Goal: Answer question/provide support

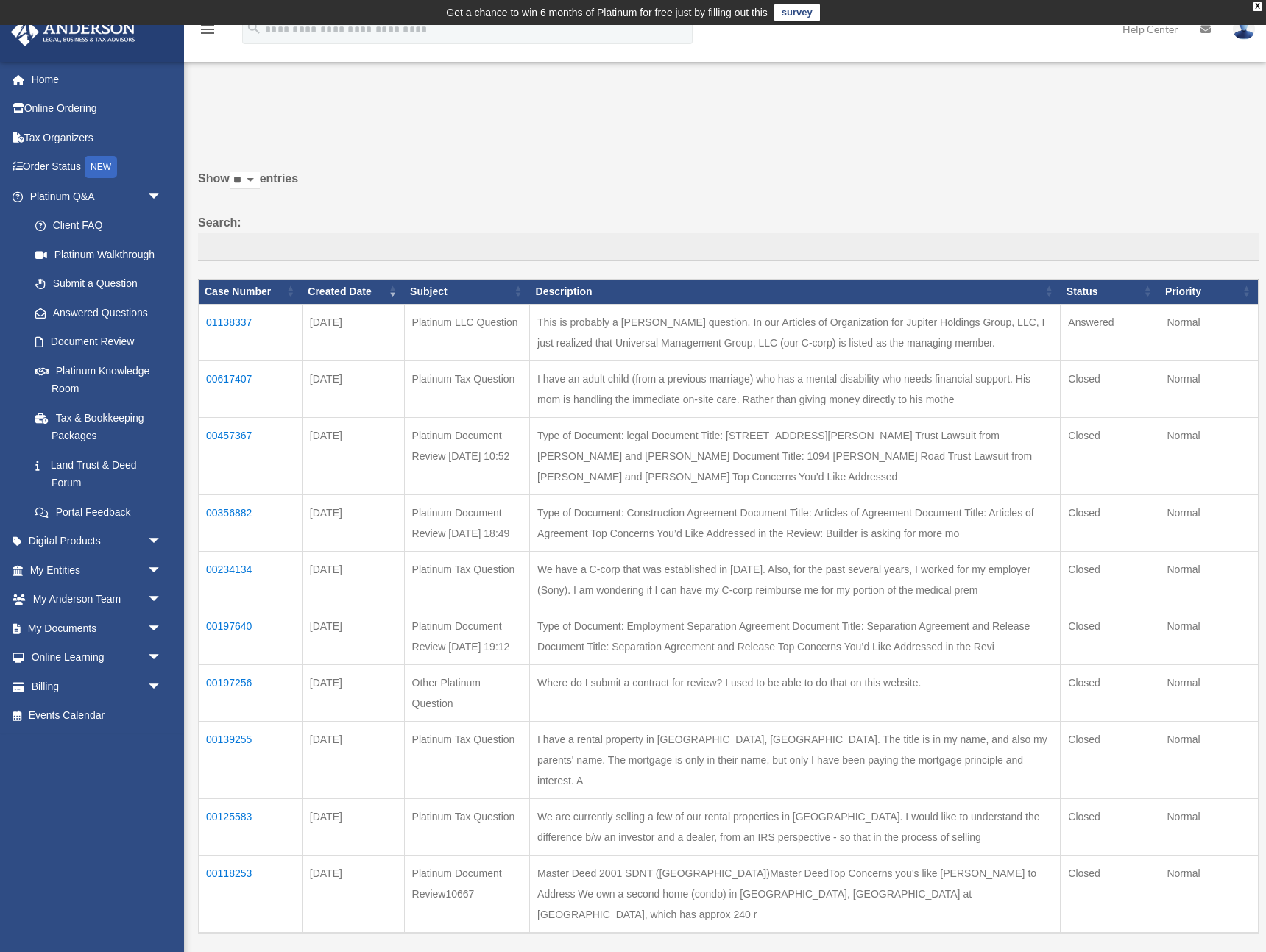
click at [245, 324] on td "01138337" at bounding box center [251, 332] width 104 height 57
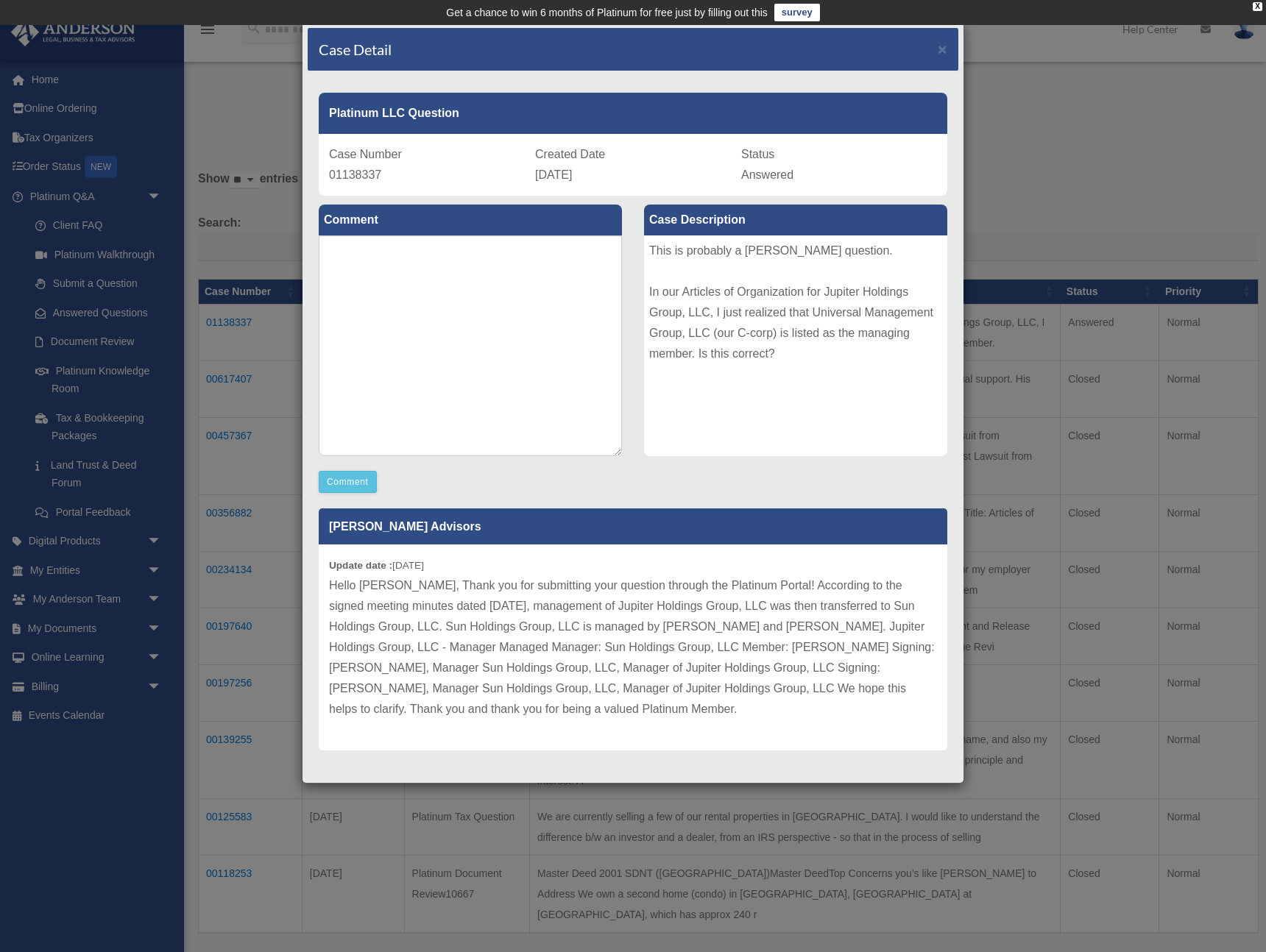
scroll to position [8, 0]
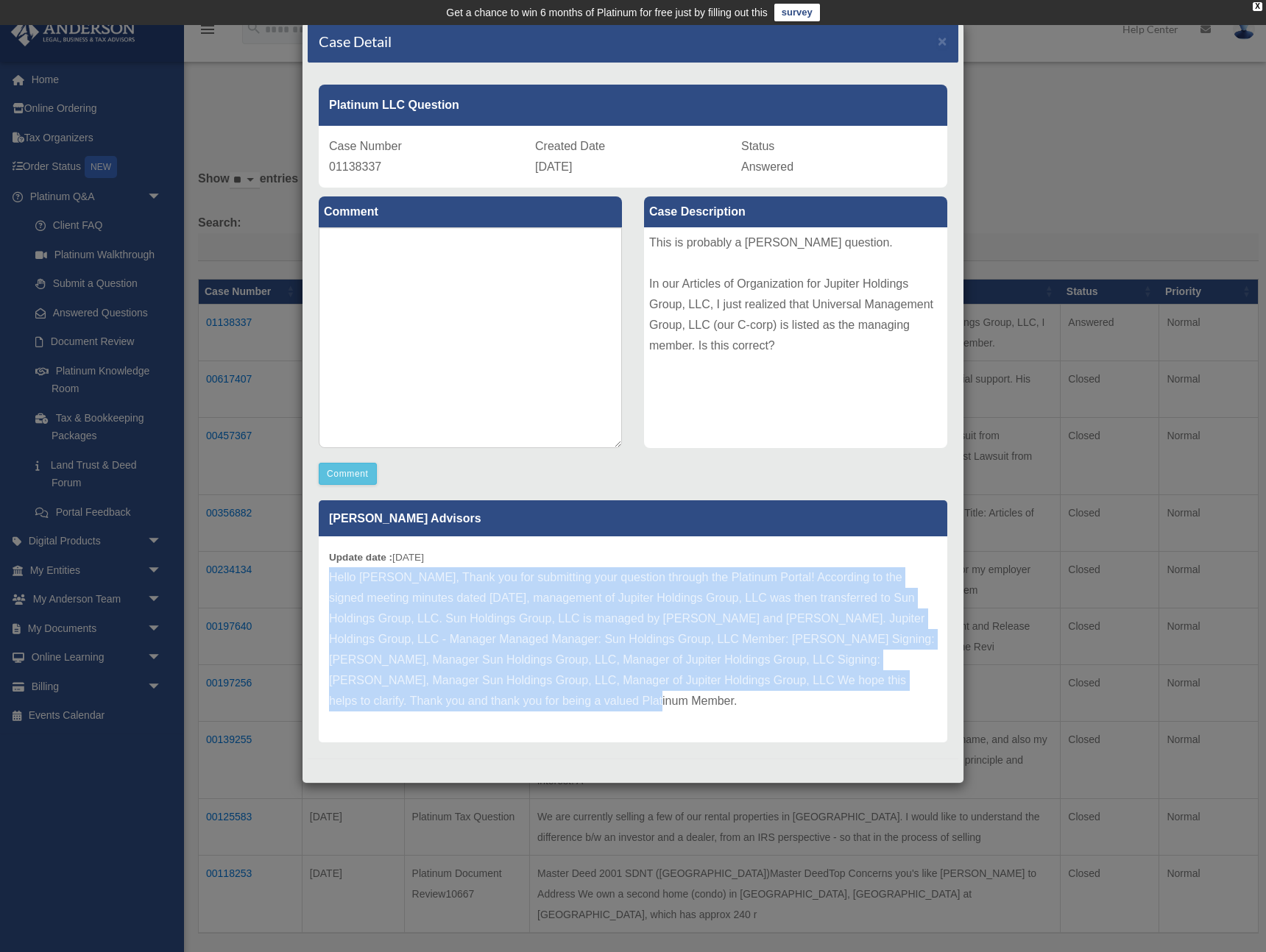
drag, startPoint x: 329, startPoint y: 576, endPoint x: 551, endPoint y: 698, distance: 253.3
click at [551, 698] on p "Hello John, Thank you for submitting your question through the Platinum Portal!…" at bounding box center [633, 639] width 608 height 144
click at [555, 698] on p "Hello John, Thank you for submitting your question through the Platinum Portal!…" at bounding box center [633, 639] width 608 height 144
drag, startPoint x: 331, startPoint y: 578, endPoint x: 551, endPoint y: 704, distance: 253.5
click at [551, 704] on p "Hello John, Thank you for submitting your question through the Platinum Portal!…" at bounding box center [633, 639] width 608 height 144
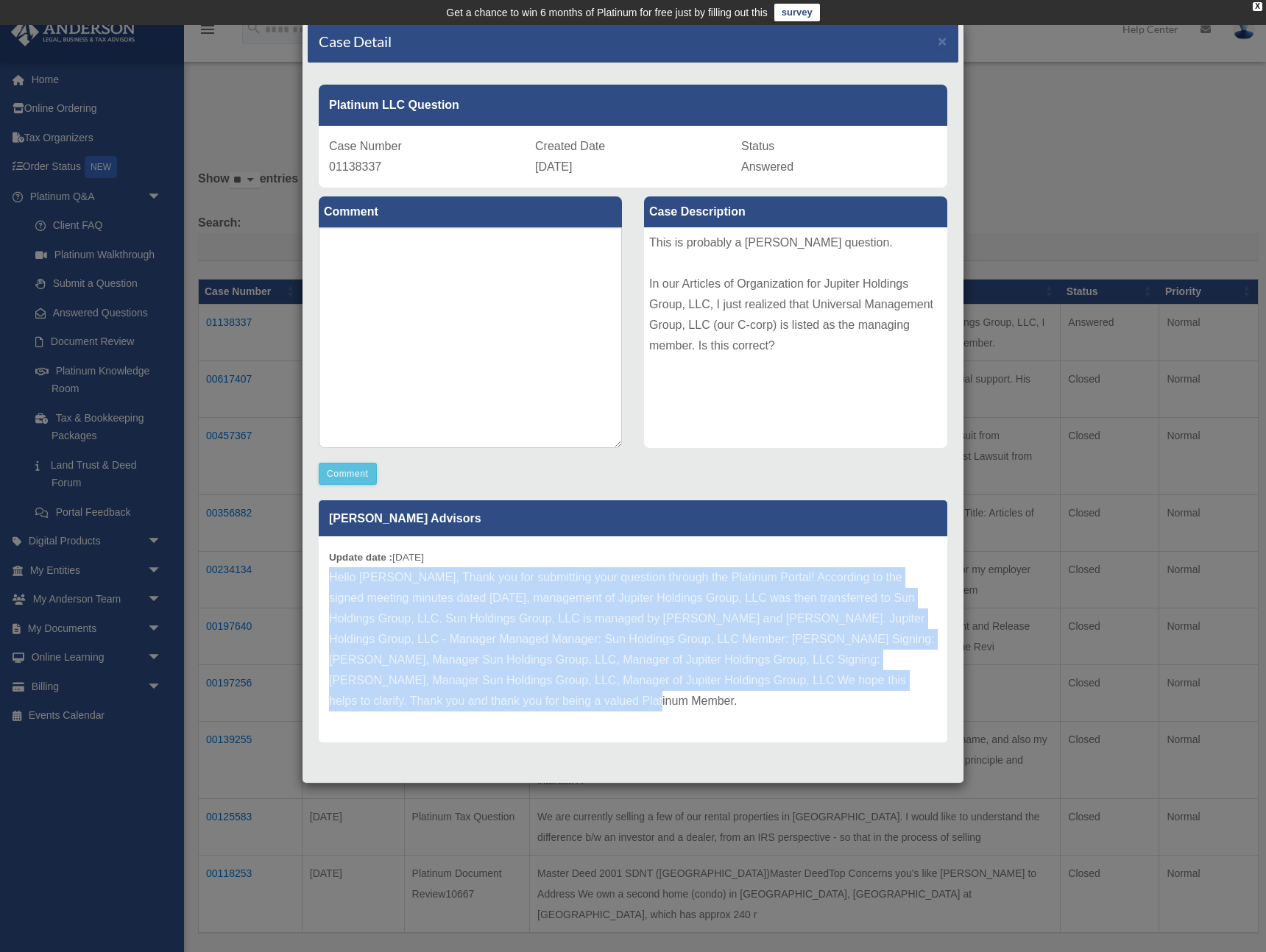
copy p "Hello John, Thank you for submitting your question through the Platinum Portal!…"
click at [566, 707] on p "Hello John, Thank you for submitting your question through the Platinum Portal!…" at bounding box center [633, 639] width 608 height 144
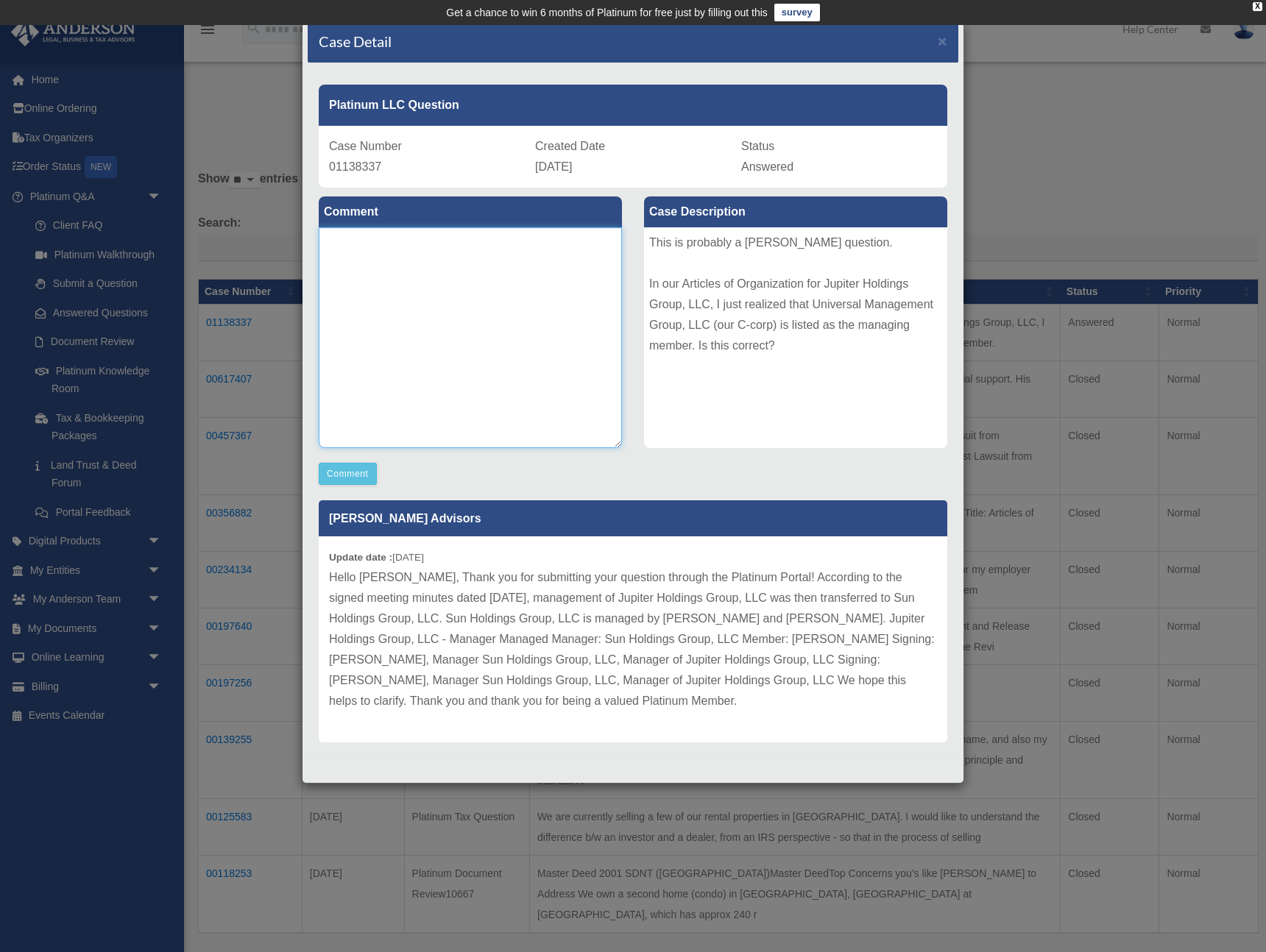
click at [389, 260] on textarea at bounding box center [470, 337] width 303 height 221
type textarea "**********"
click at [347, 473] on button "Comment" at bounding box center [348, 474] width 58 height 22
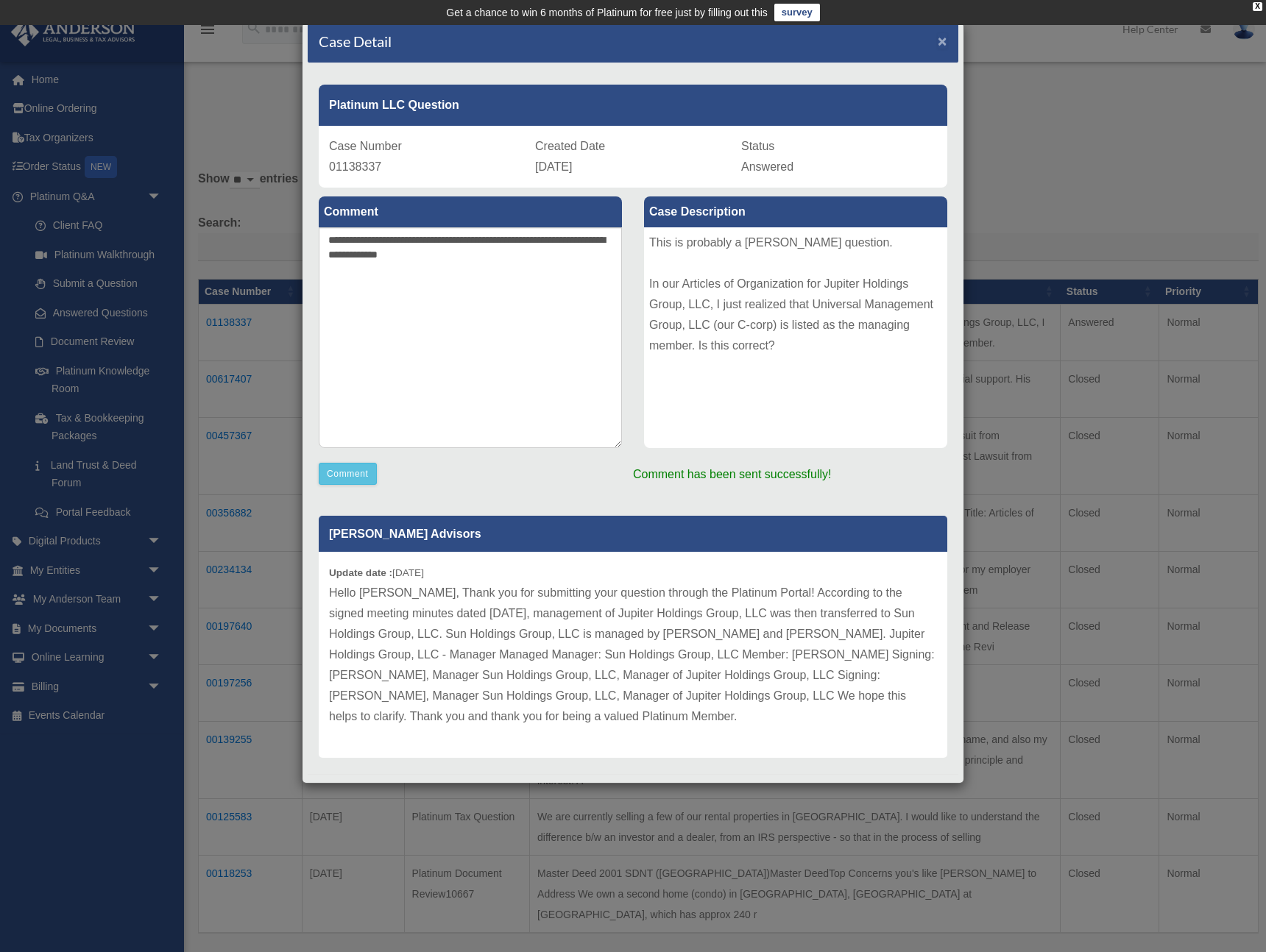
click at [946, 44] on span "×" at bounding box center [942, 40] width 10 height 17
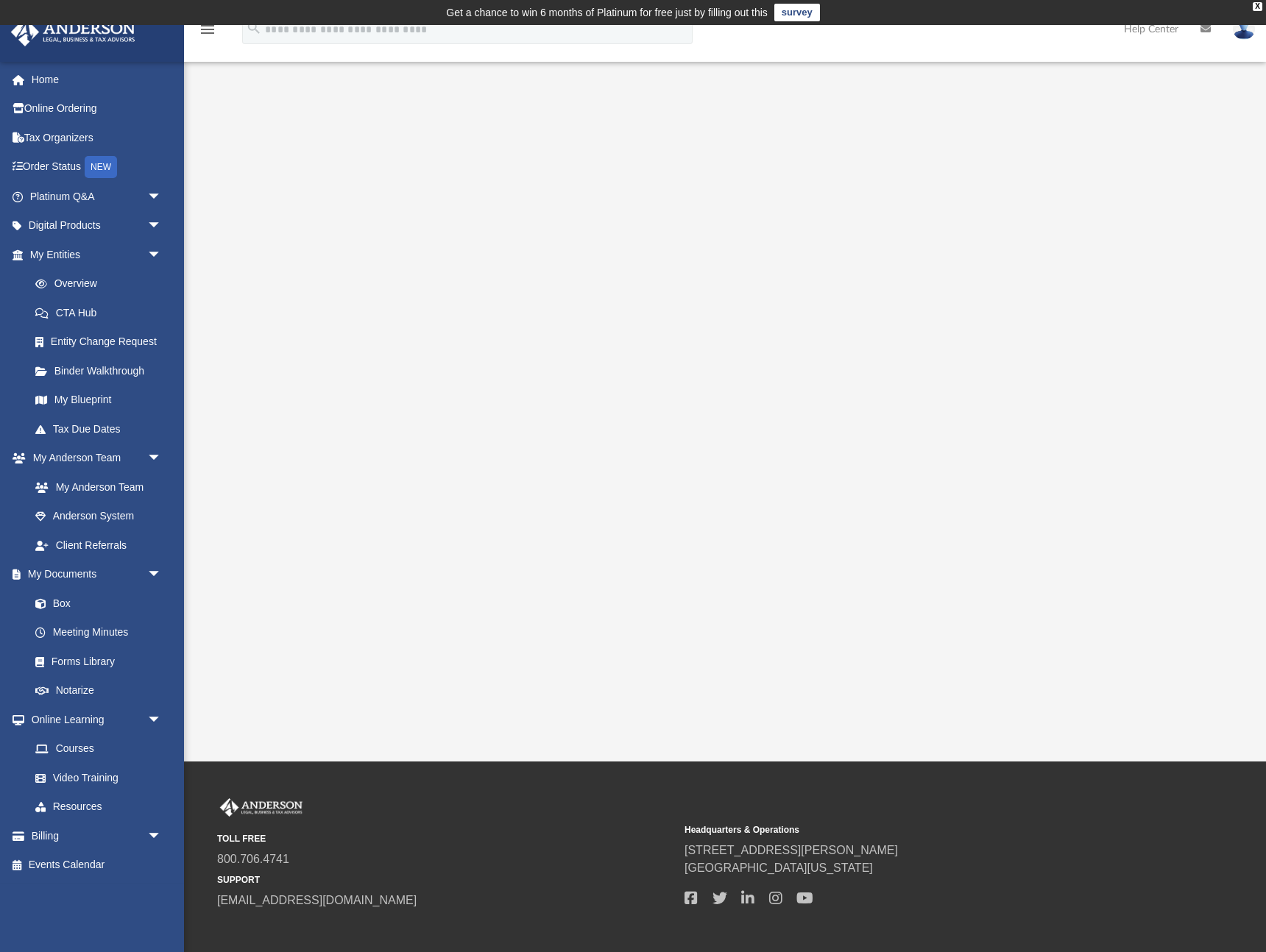
click at [272, 688] on div at bounding box center [725, 416] width 973 height 589
